Goal: Task Accomplishment & Management: Manage account settings

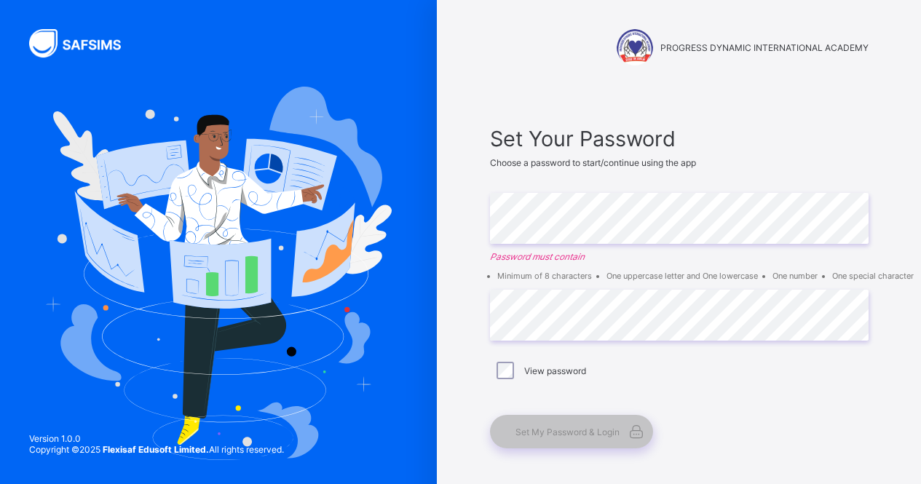
scroll to position [59, 0]
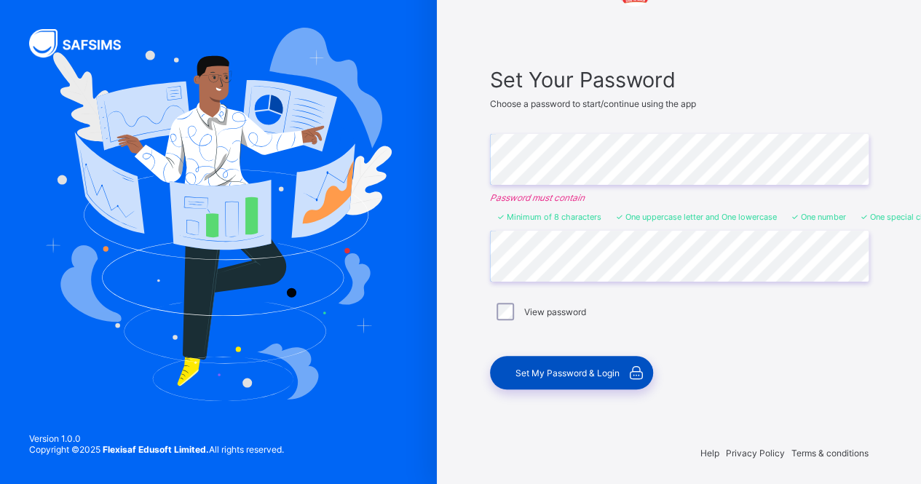
click at [570, 362] on div "Set My Password & Login" at bounding box center [571, 372] width 163 height 33
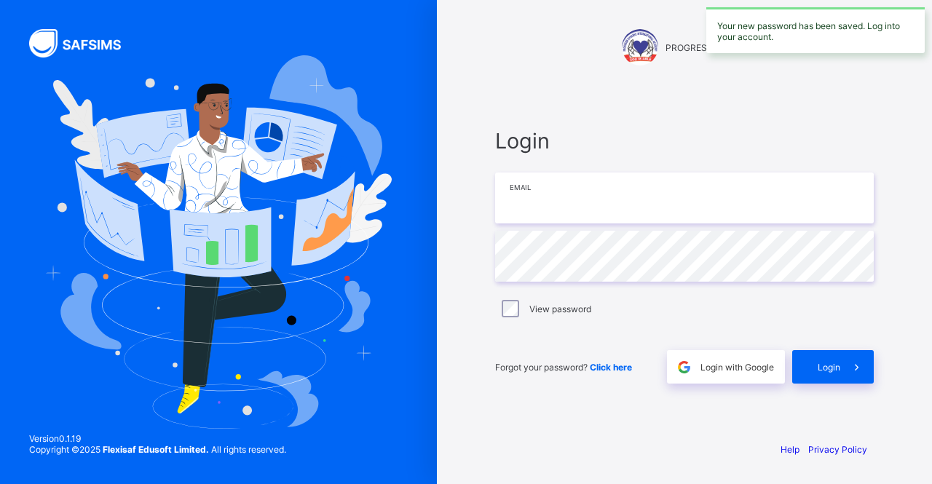
click at [560, 201] on input "email" at bounding box center [684, 198] width 379 height 51
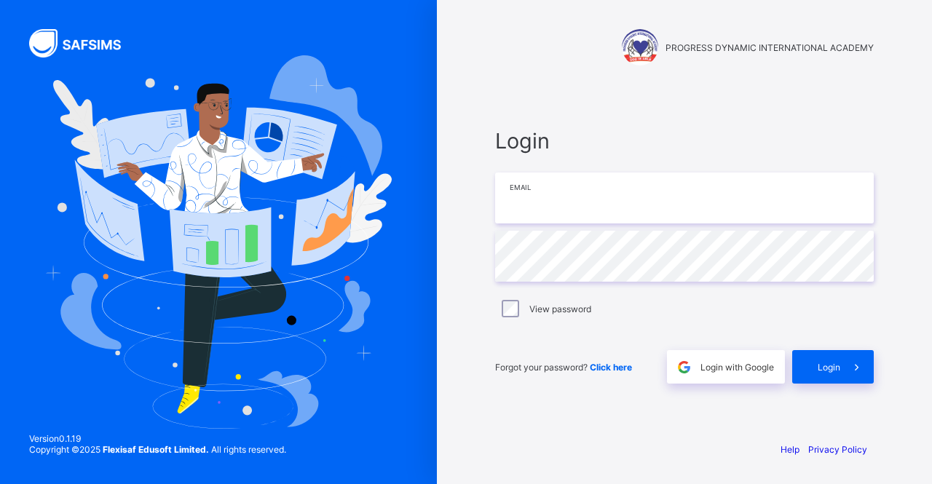
type input "**********"
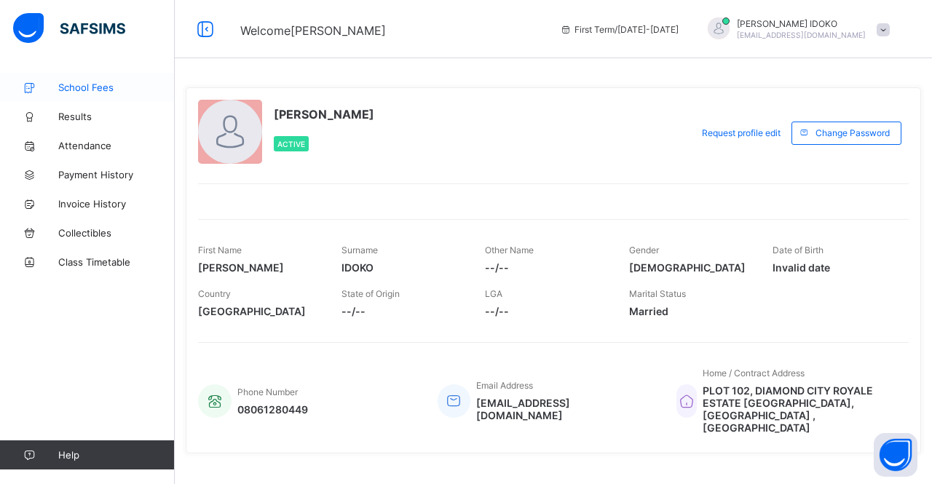
click at [79, 90] on span "School Fees" at bounding box center [116, 88] width 116 height 12
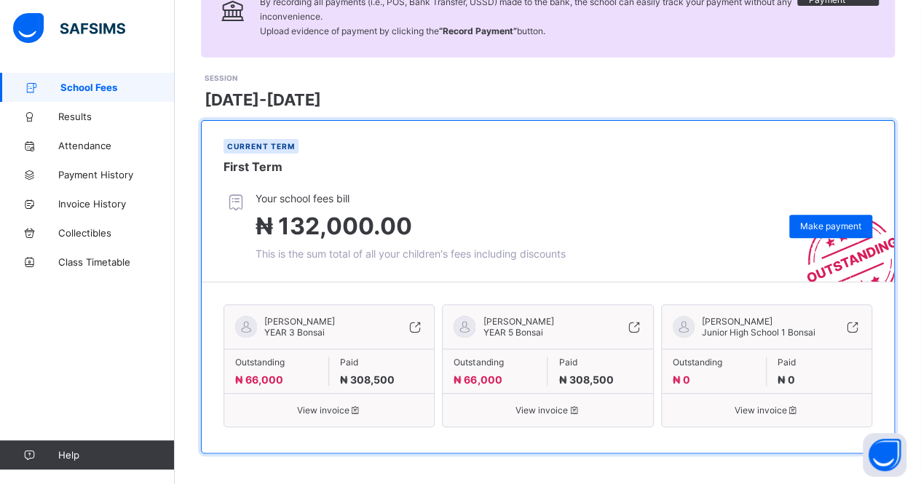
scroll to position [147, 0]
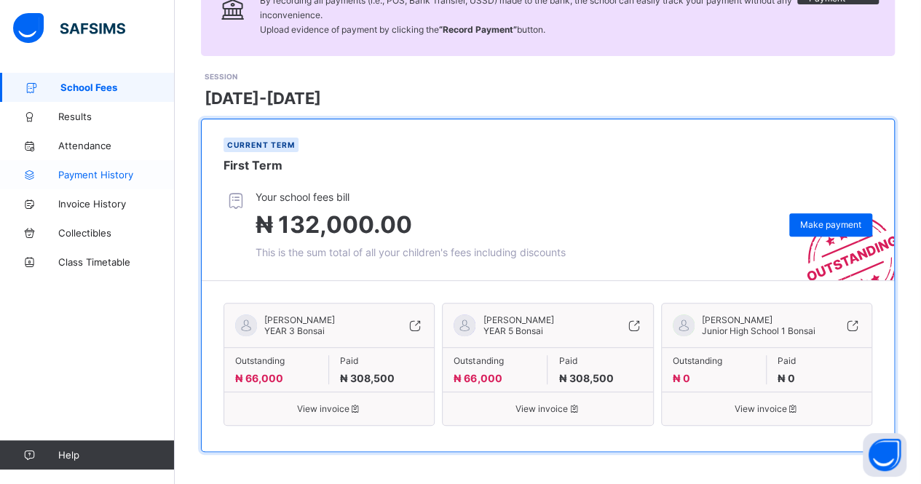
click at [101, 177] on span "Payment History" at bounding box center [116, 175] width 116 height 12
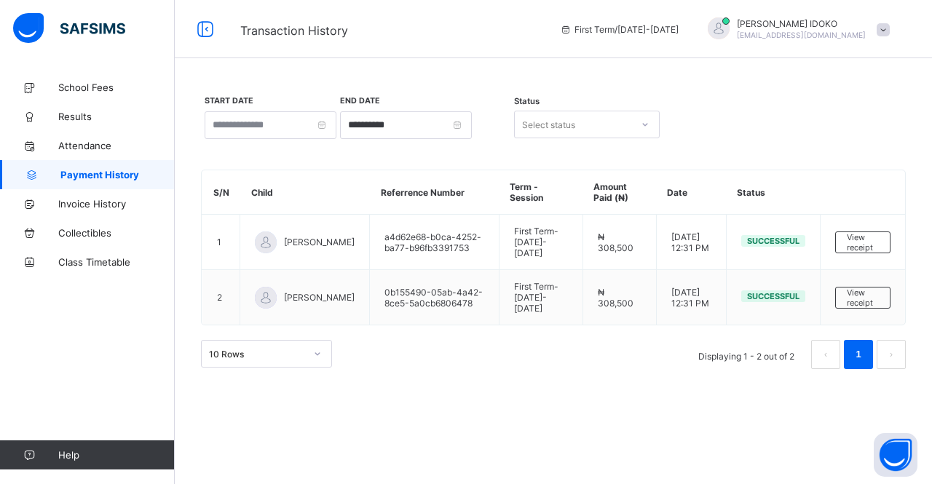
click at [857, 345] on link "1" at bounding box center [858, 354] width 14 height 19
click at [783, 348] on li "Displaying 1 - 2 out of 2" at bounding box center [746, 354] width 118 height 29
click at [92, 200] on span "Invoice History" at bounding box center [116, 204] width 116 height 12
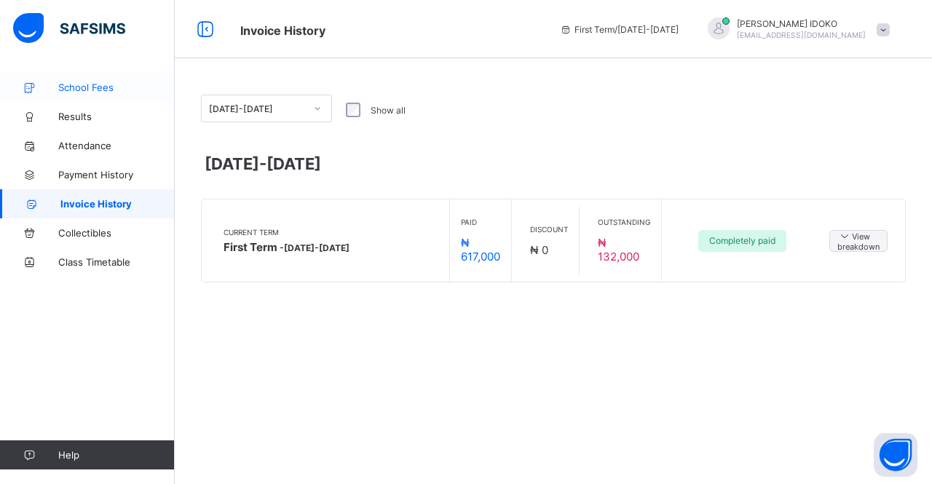
click at [75, 88] on span "School Fees" at bounding box center [116, 88] width 116 height 12
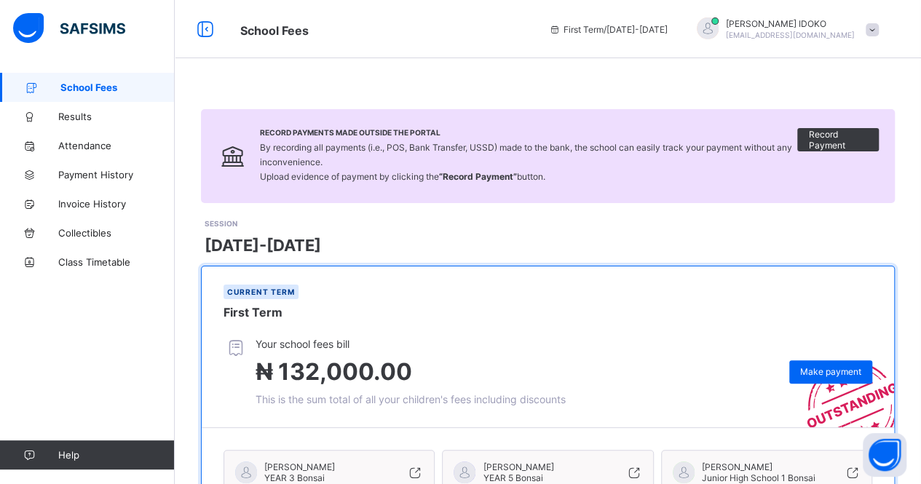
click at [718, 28] on div at bounding box center [708, 28] width 22 height 22
click at [675, 48] on div "First Term / [DATE]-[DATE]" at bounding box center [608, 29] width 133 height 58
click at [87, 139] on link "Attendance" at bounding box center [87, 145] width 175 height 29
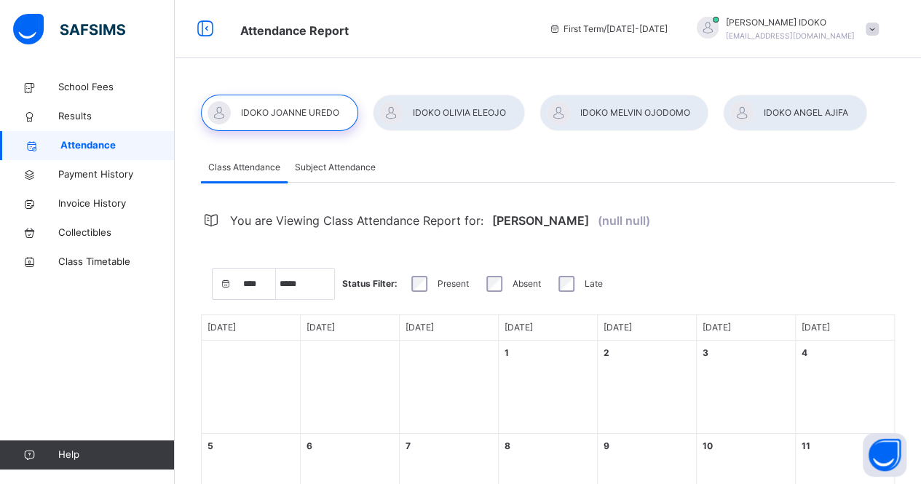
select select "****"
select select "*"
click at [796, 111] on div at bounding box center [794, 113] width 143 height 36
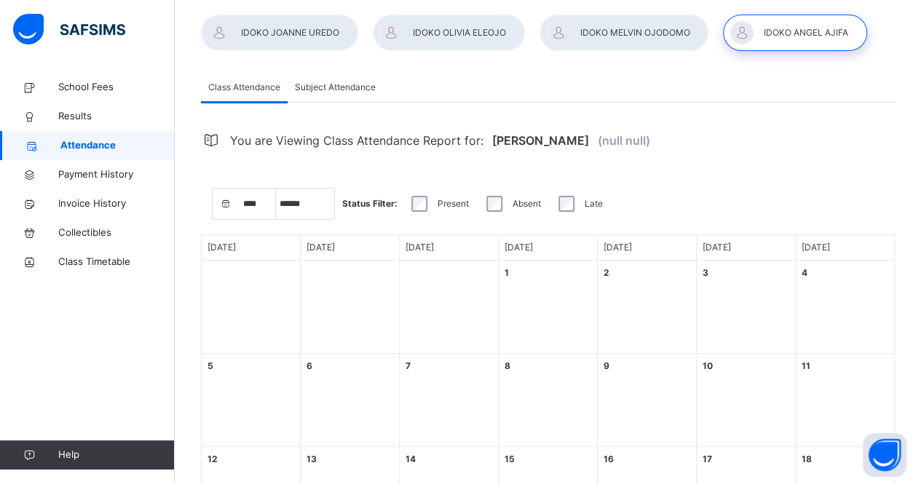
scroll to position [146, 0]
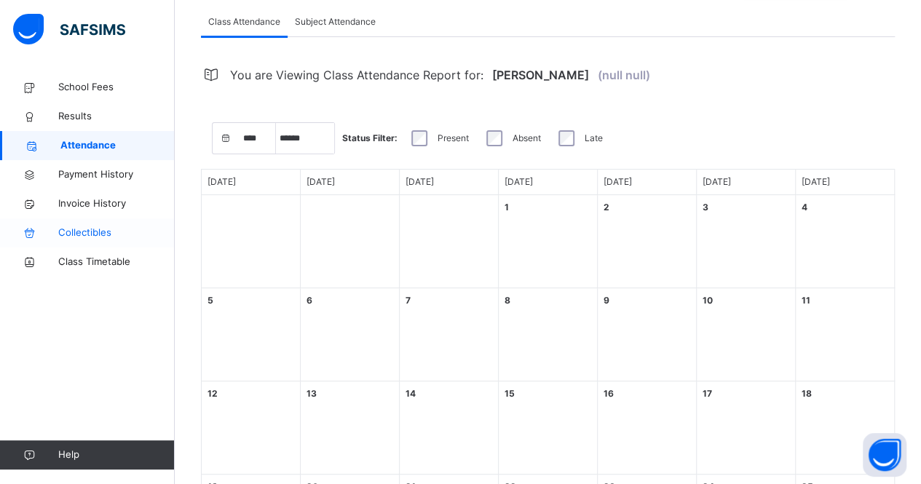
click at [86, 237] on span "Collectibles" at bounding box center [116, 233] width 116 height 15
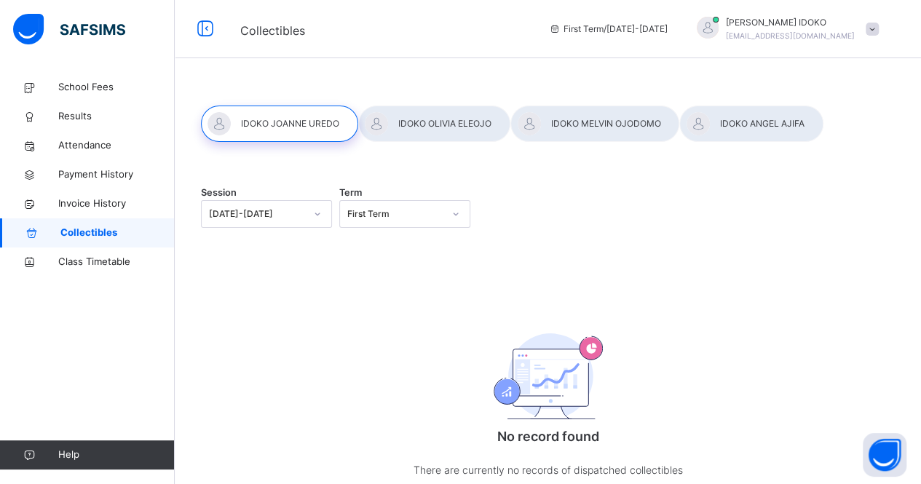
click at [270, 124] on div at bounding box center [279, 124] width 157 height 36
click at [89, 84] on span "School Fees" at bounding box center [116, 87] width 116 height 15
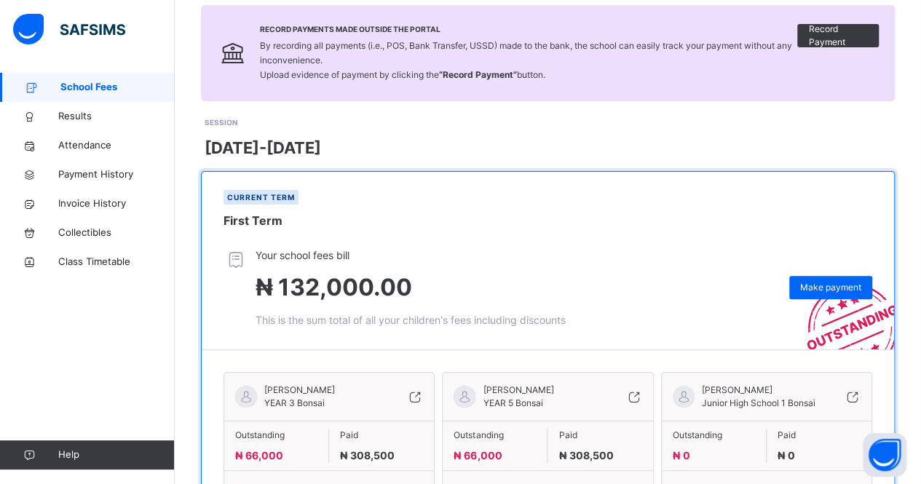
scroll to position [188, 0]
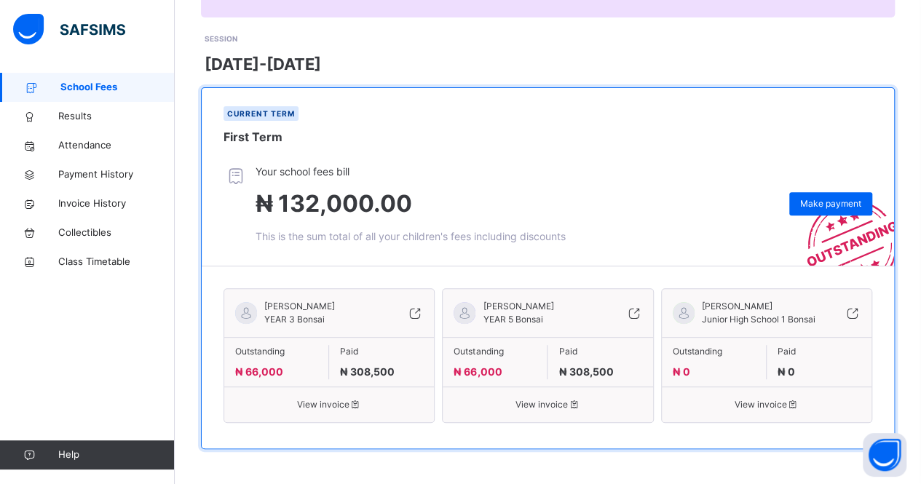
click at [324, 400] on span "View invoice" at bounding box center [329, 404] width 188 height 13
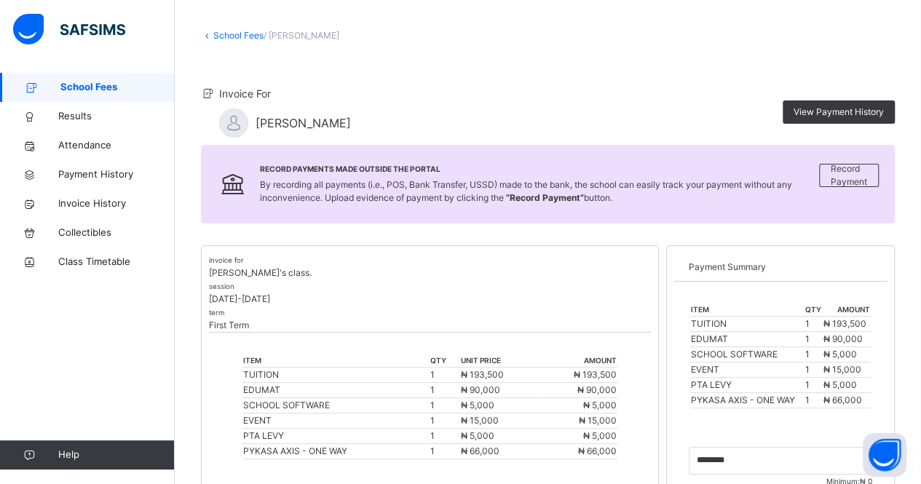
scroll to position [146, 0]
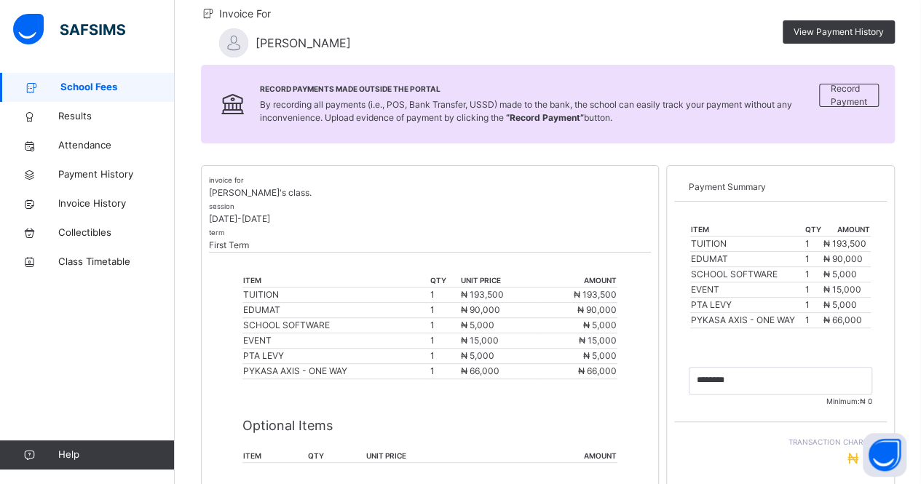
click at [89, 87] on span "School Fees" at bounding box center [117, 87] width 114 height 15
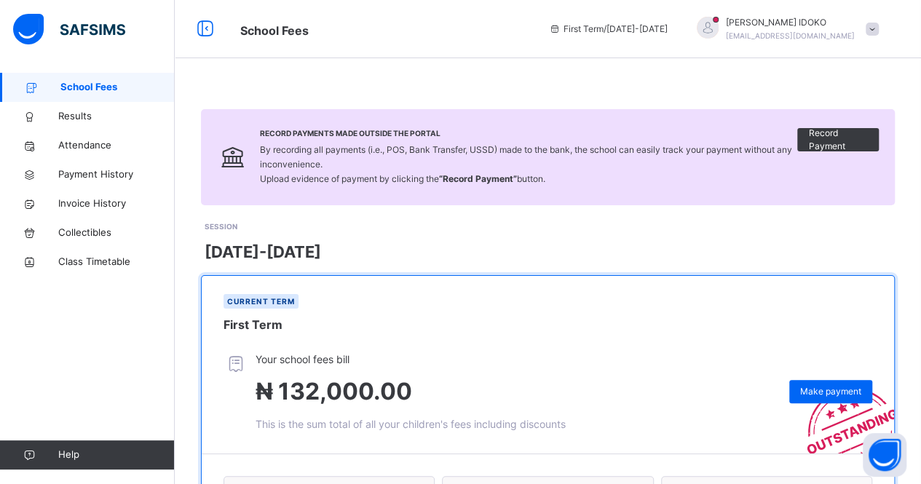
click at [876, 23] on div at bounding box center [872, 29] width 13 height 13
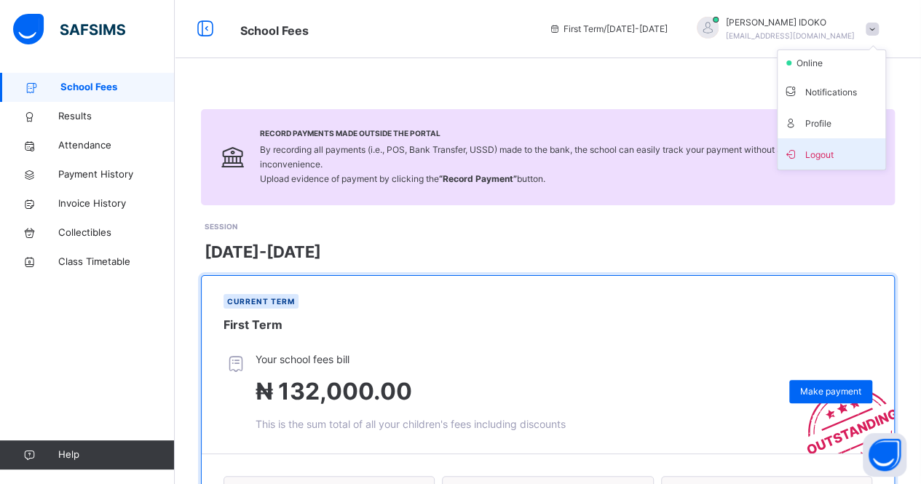
click at [823, 152] on span "Logout" at bounding box center [831, 154] width 96 height 20
